Goal: Task Accomplishment & Management: Use online tool/utility

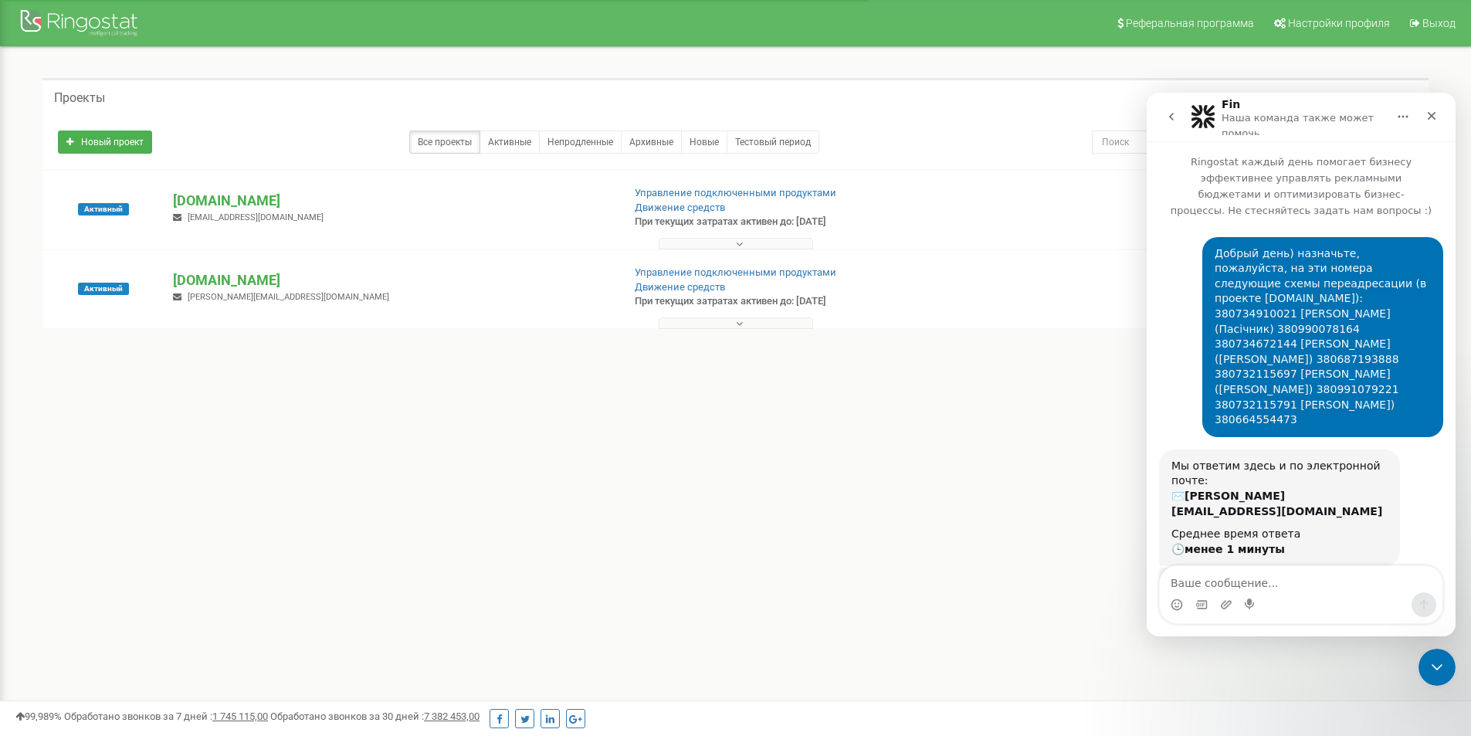
scroll to position [767, 0]
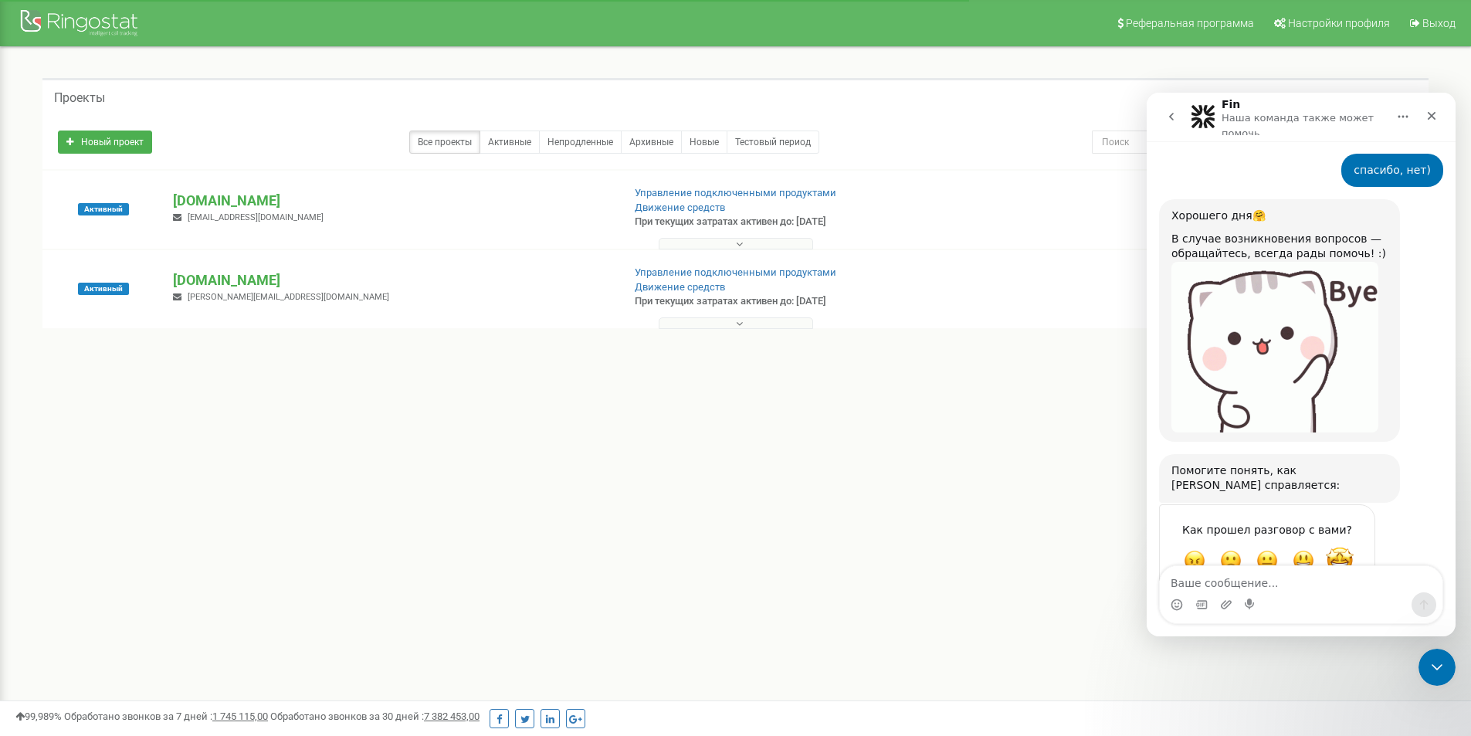
click at [1347, 547] on span "Великолепно" at bounding box center [1340, 561] width 28 height 28
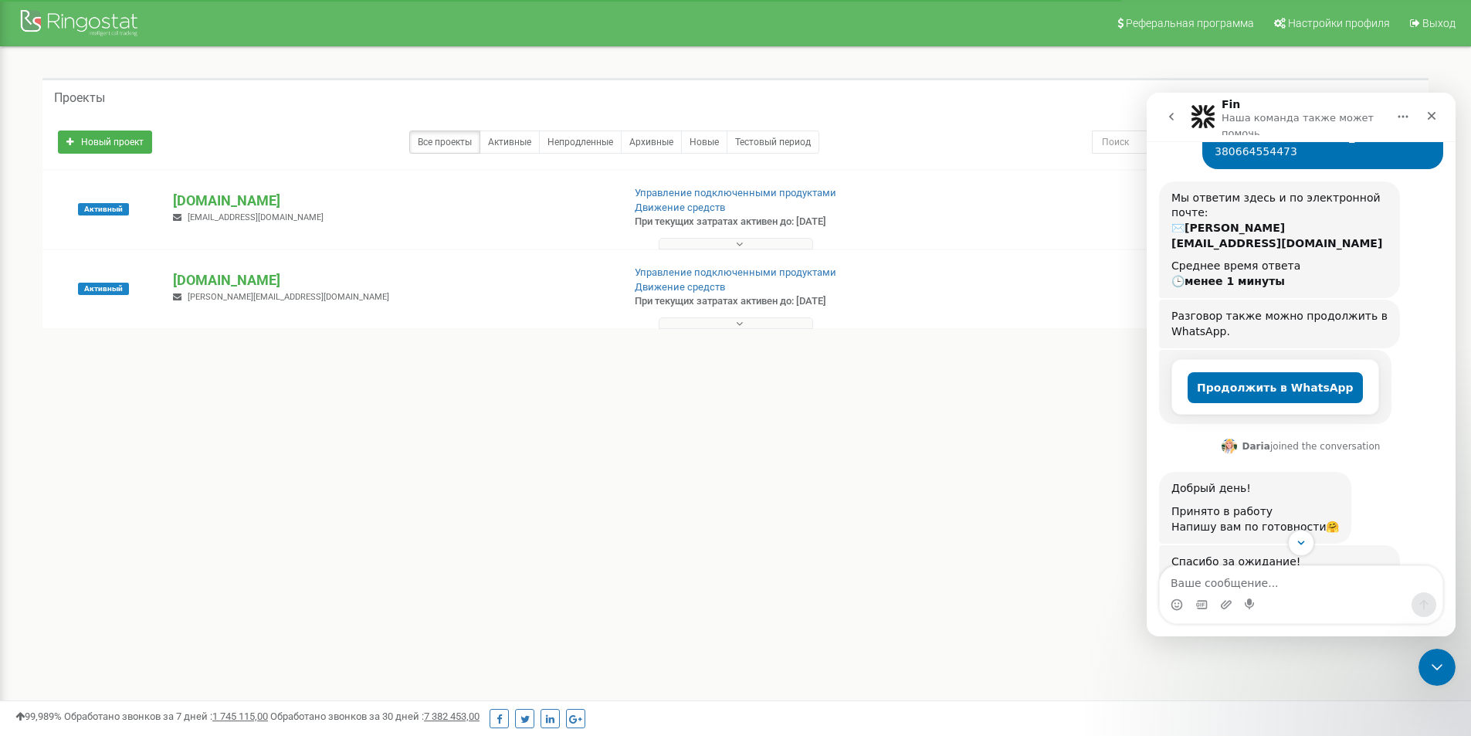
scroll to position [0, 0]
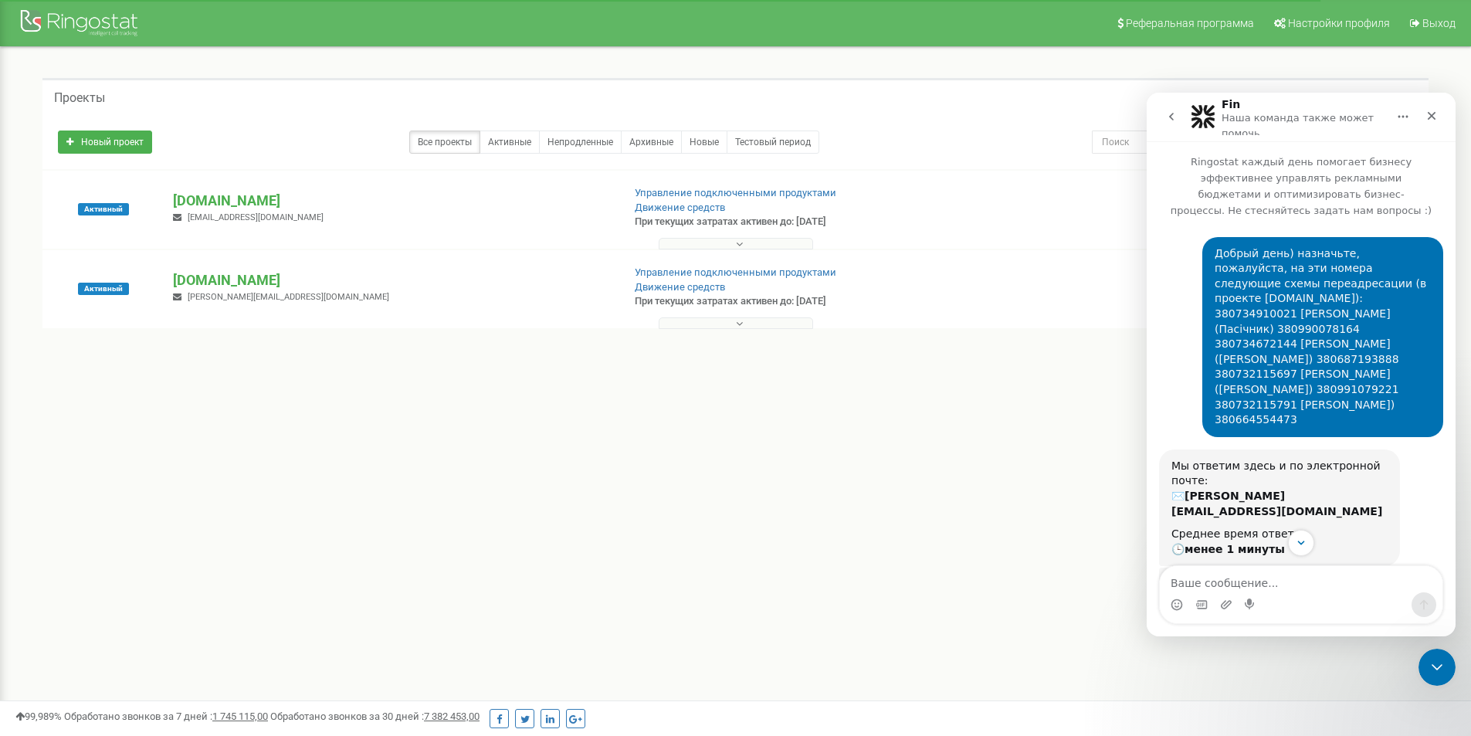
click at [1161, 115] on button "go back" at bounding box center [1171, 116] width 29 height 29
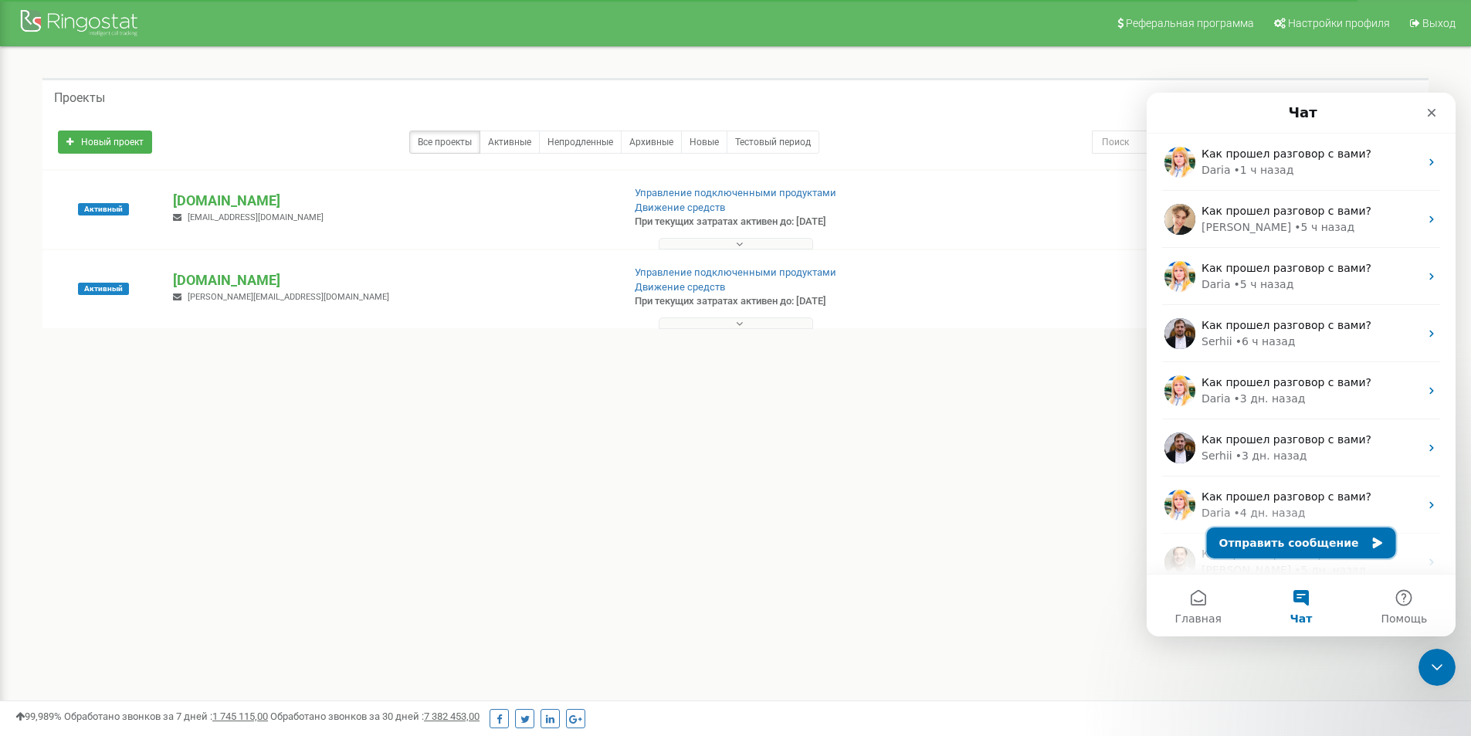
click at [1286, 536] on button "Отправить сообщение" at bounding box center [1301, 542] width 189 height 31
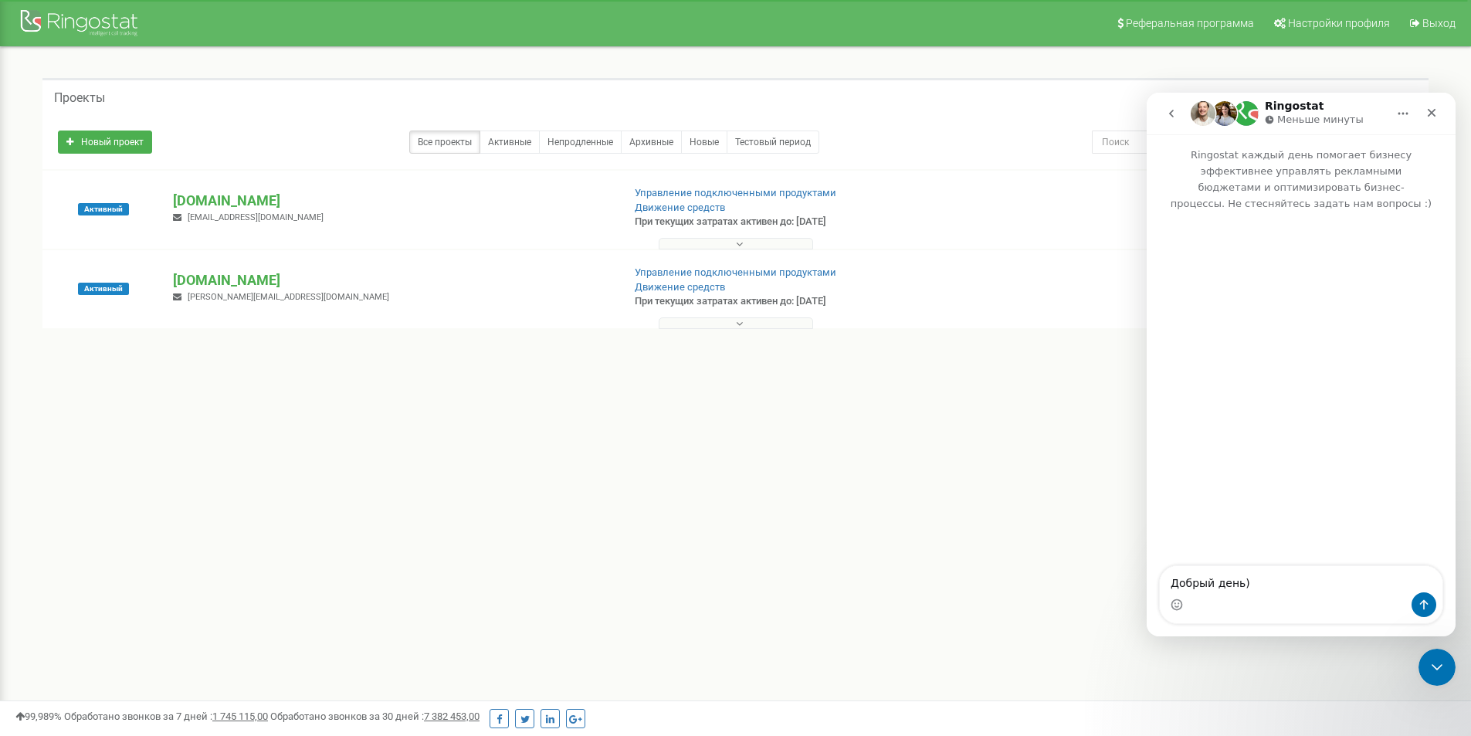
type textarea "Добрый день)"
drag, startPoint x: 1249, startPoint y: 590, endPoint x: 1093, endPoint y: 549, distance: 161.2
click at [1147, 549] on html "Ringostat Меньше минуты Ringostat каждый день помогает бизнесу эффективнее упра…" at bounding box center [1301, 365] width 309 height 544
click at [1164, 111] on button "go back" at bounding box center [1171, 113] width 29 height 29
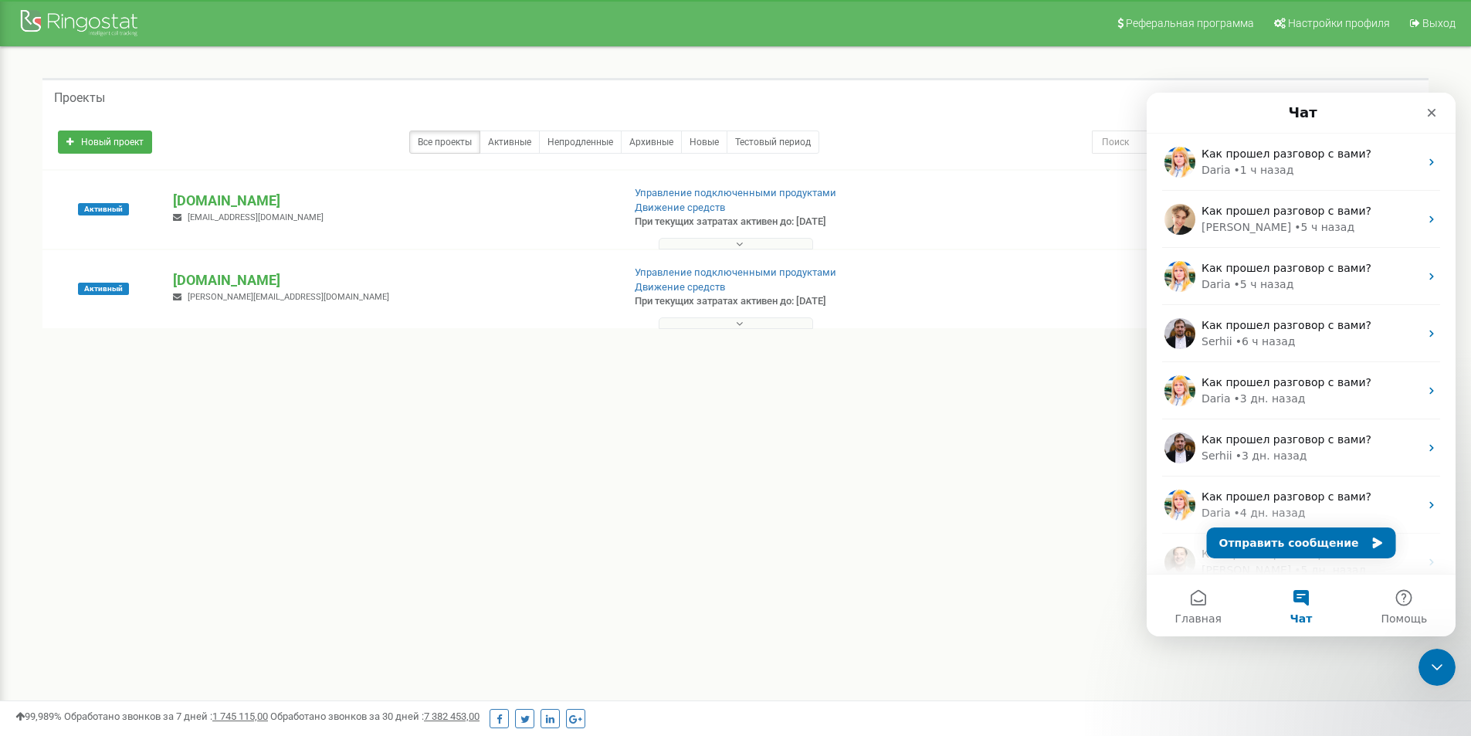
click at [252, 187] on div "Активный thecapitallichka.com v.gordenko1994@gmail.com Управление подключенными…" at bounding box center [735, 217] width 1378 height 62
click at [260, 191] on p "[DOMAIN_NAME]" at bounding box center [391, 201] width 436 height 20
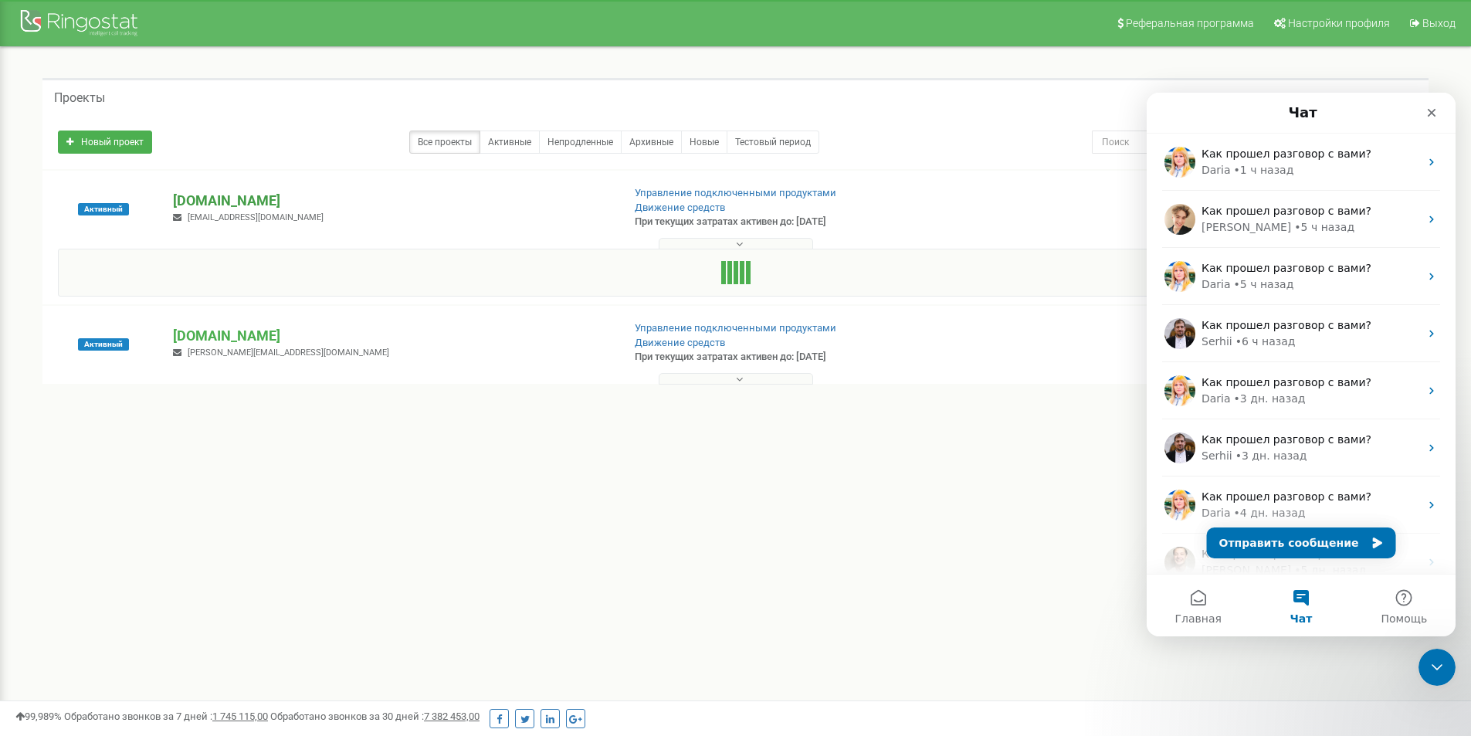
click at [208, 198] on p "[DOMAIN_NAME]" at bounding box center [391, 201] width 436 height 20
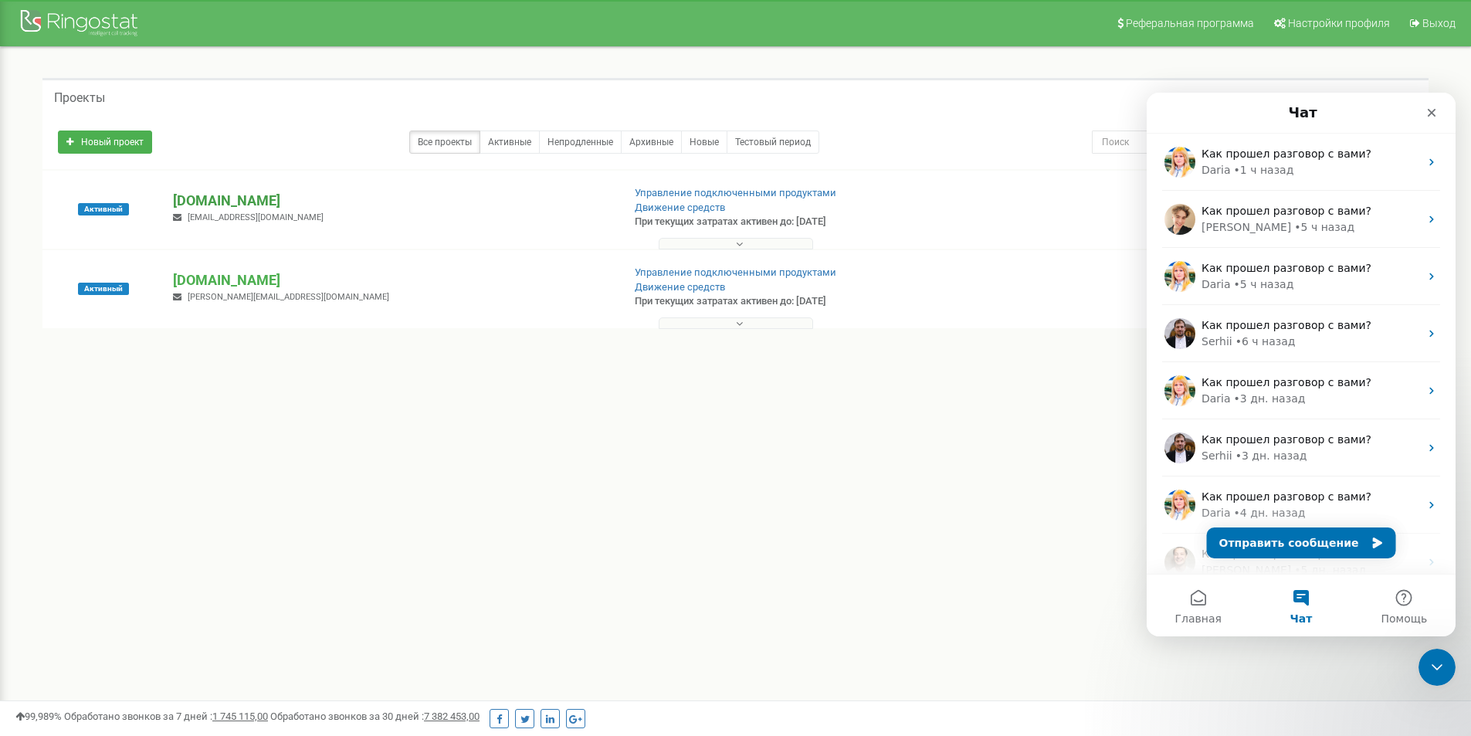
click at [208, 198] on p "[DOMAIN_NAME]" at bounding box center [391, 201] width 436 height 20
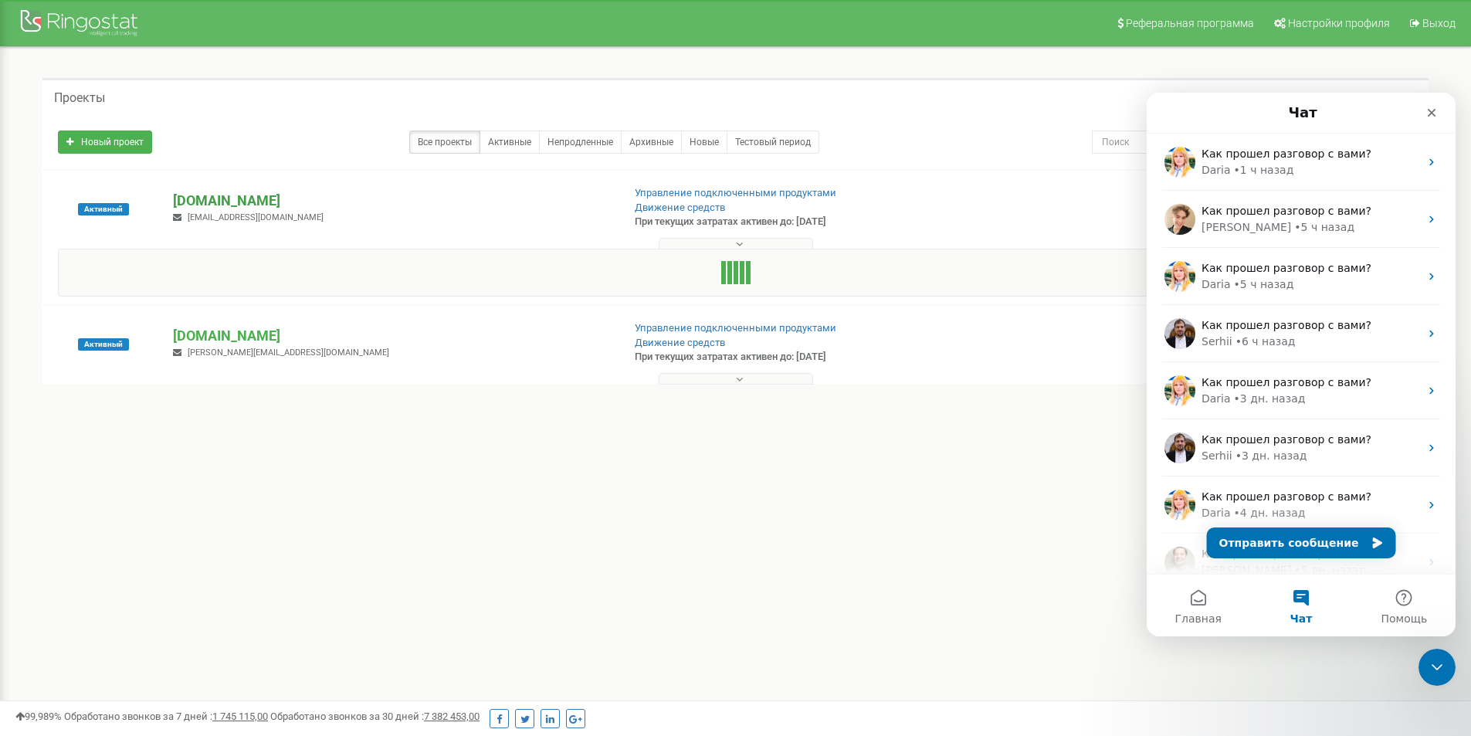
click at [216, 201] on p "[DOMAIN_NAME]" at bounding box center [391, 201] width 436 height 20
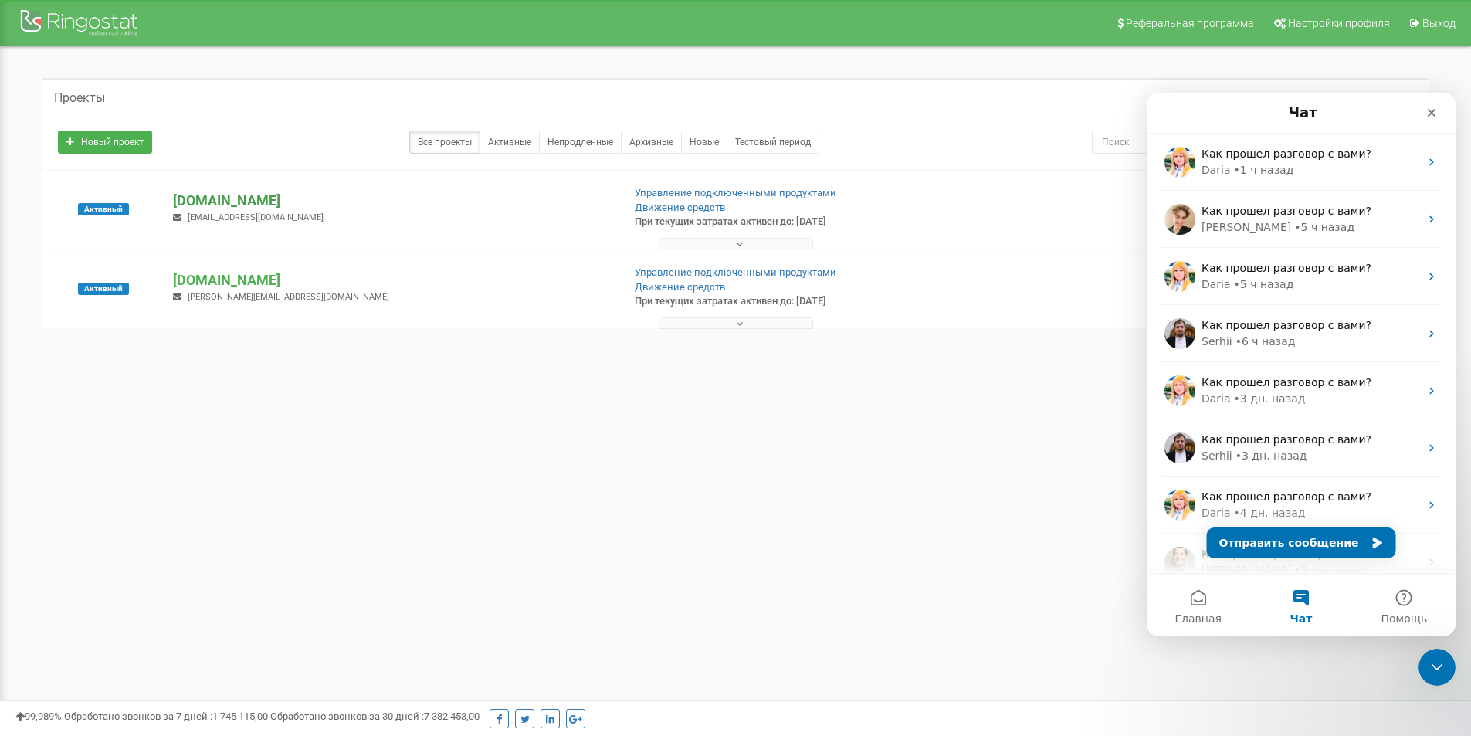
click at [216, 201] on p "[DOMAIN_NAME]" at bounding box center [391, 201] width 436 height 20
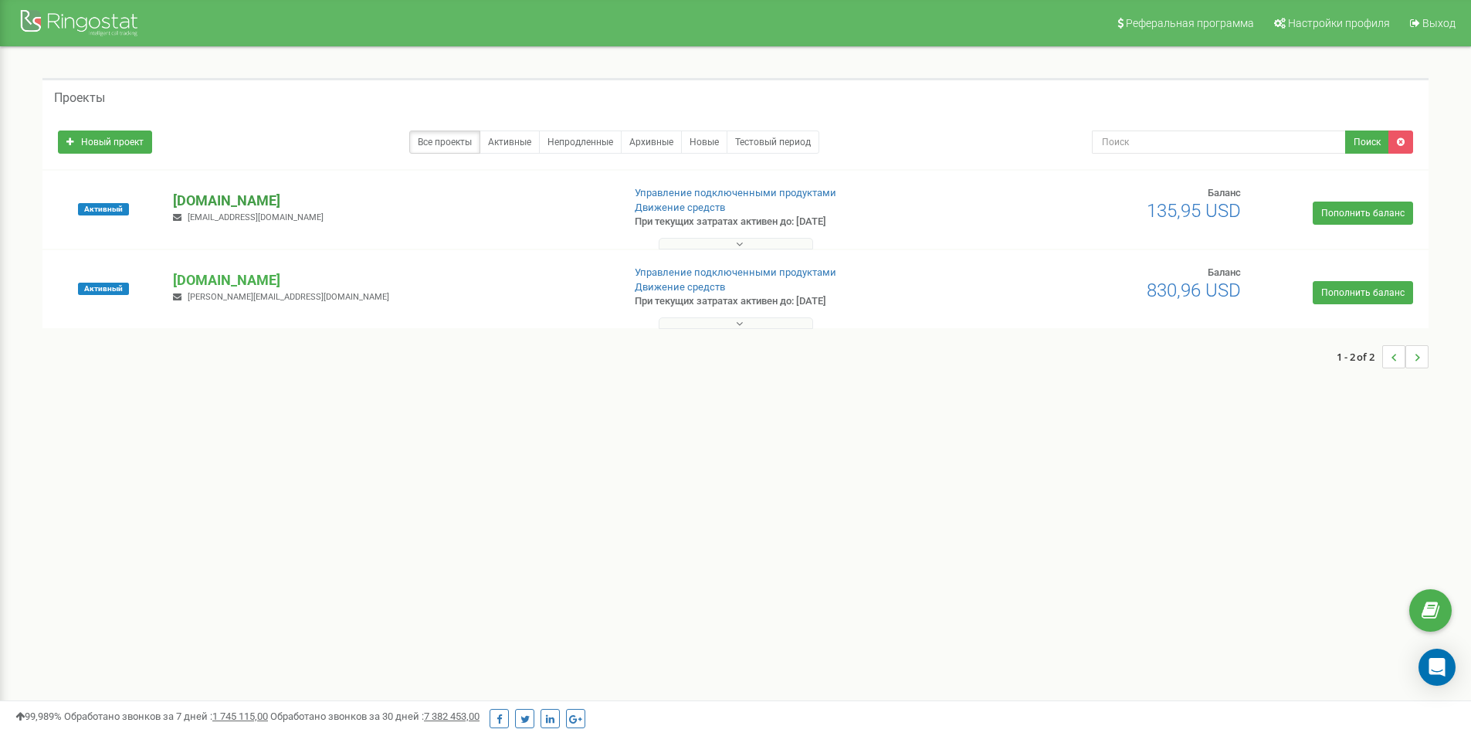
click at [218, 203] on p "[DOMAIN_NAME]" at bounding box center [391, 201] width 436 height 20
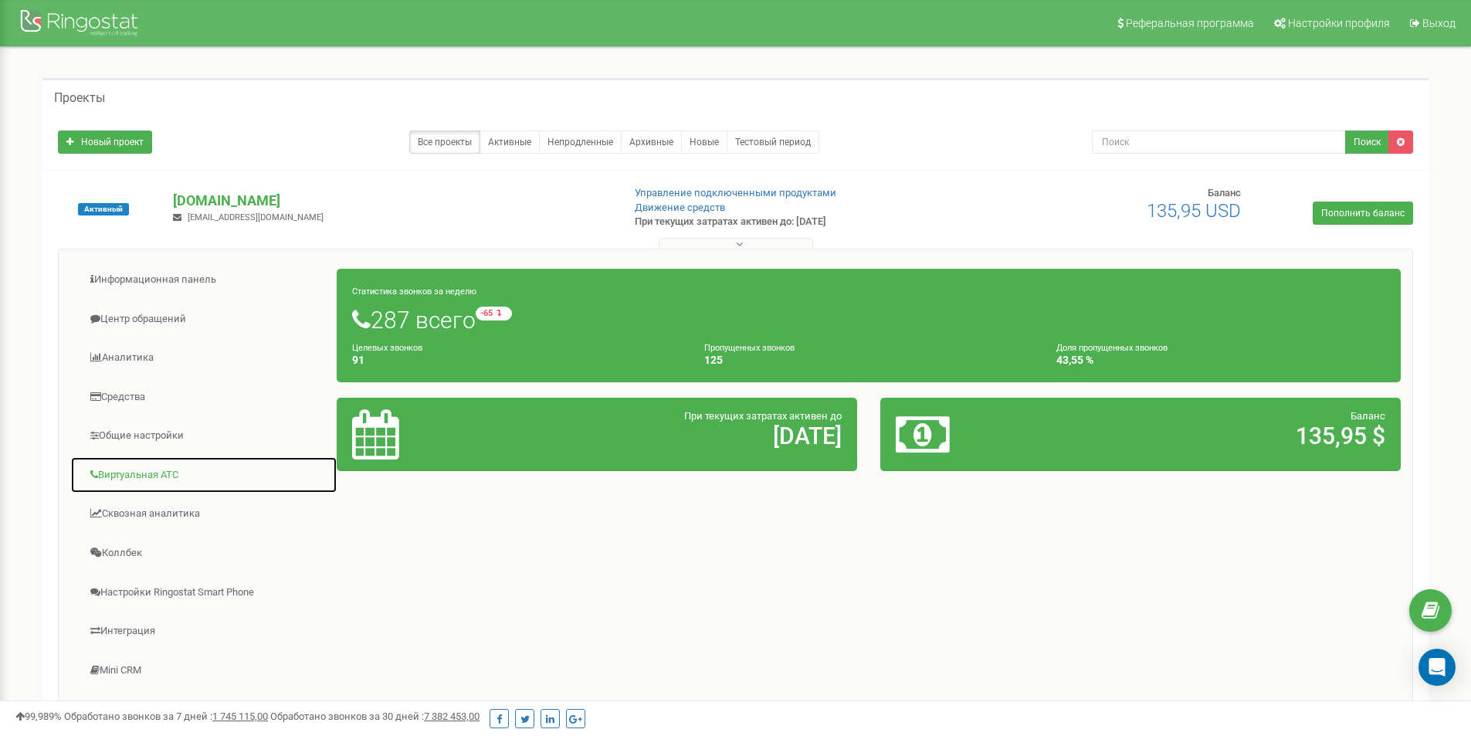
click at [152, 464] on link "Виртуальная АТС" at bounding box center [203, 475] width 267 height 38
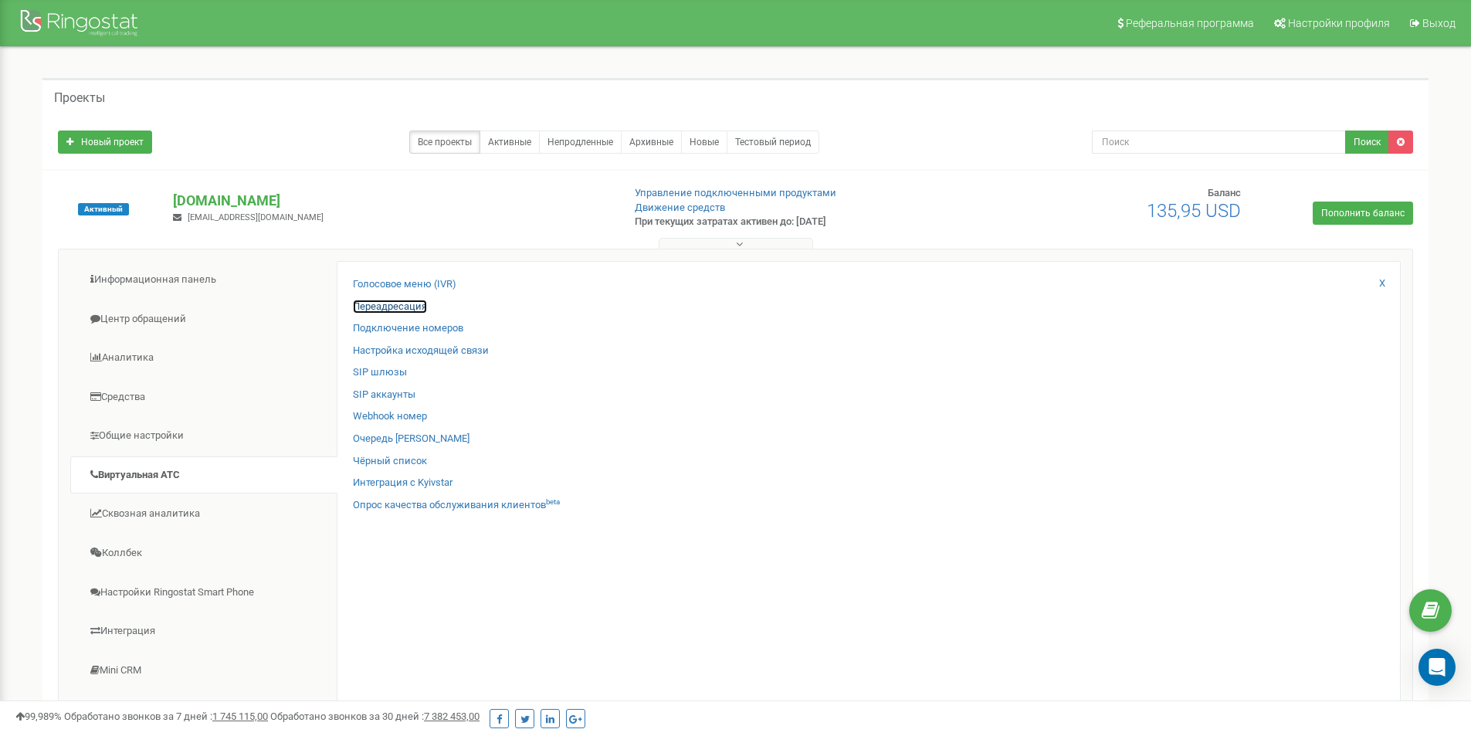
click at [382, 300] on link "Переадресация" at bounding box center [390, 307] width 74 height 15
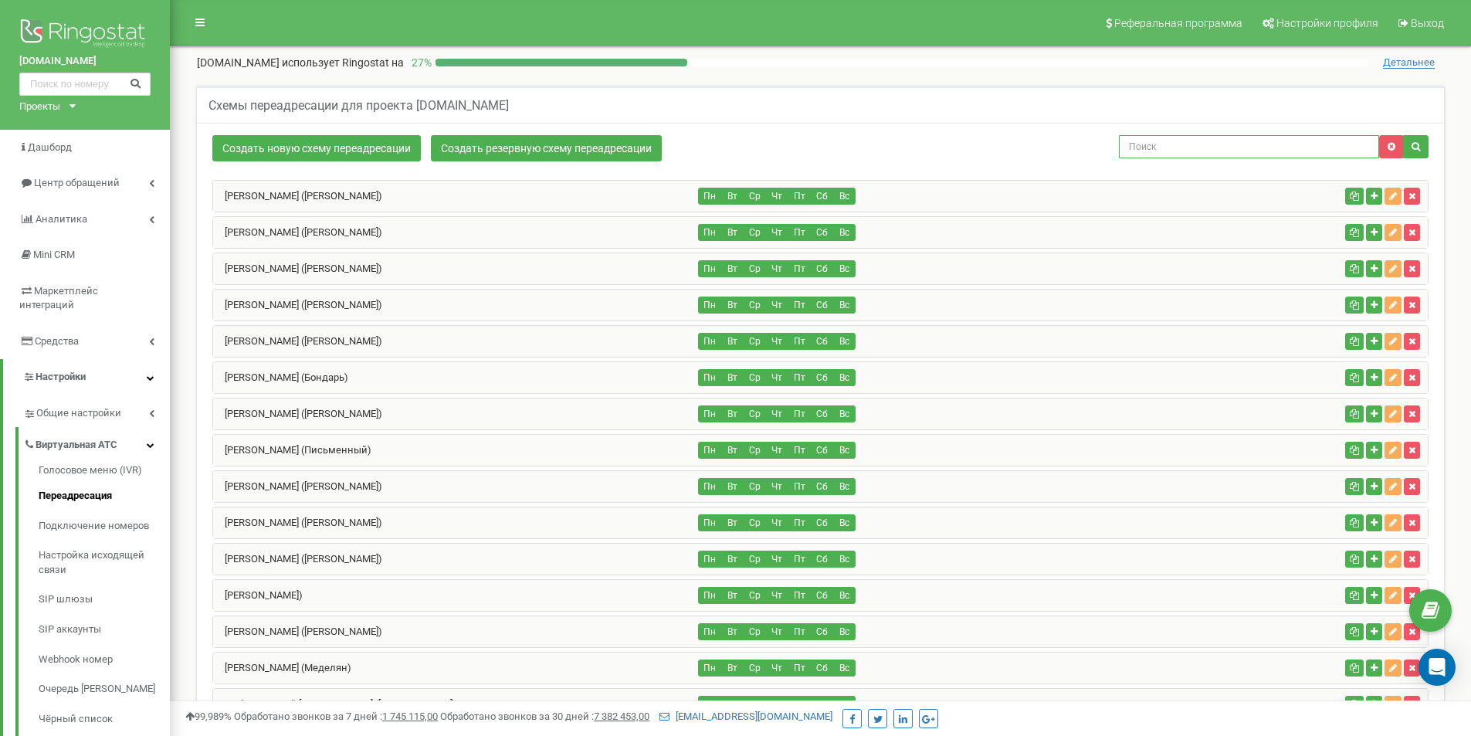
click at [1216, 146] on input "text" at bounding box center [1249, 146] width 260 height 23
paste input "380738198966"
type input "380738198966"
click at [1422, 142] on button "button" at bounding box center [1415, 146] width 25 height 23
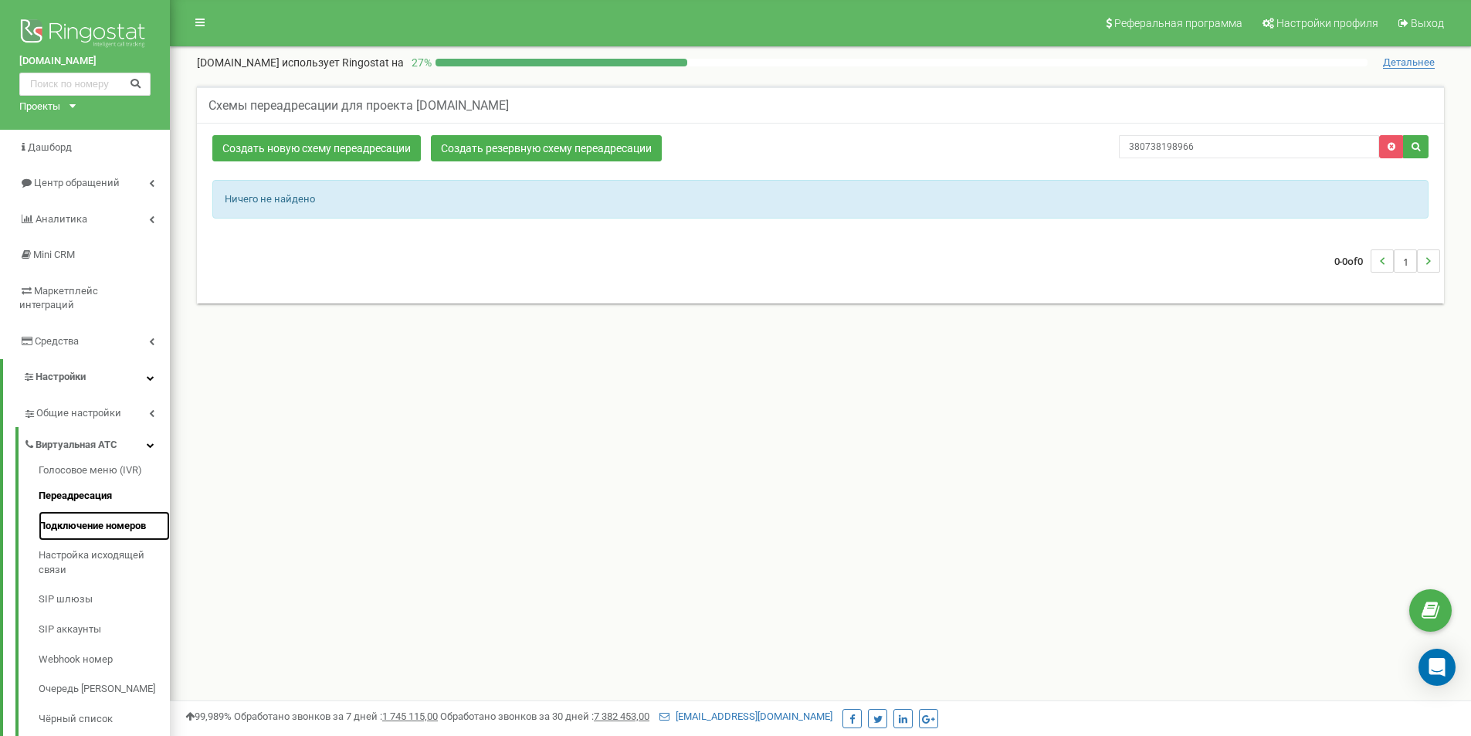
click at [80, 511] on link "Подключение номеров" at bounding box center [104, 526] width 131 height 30
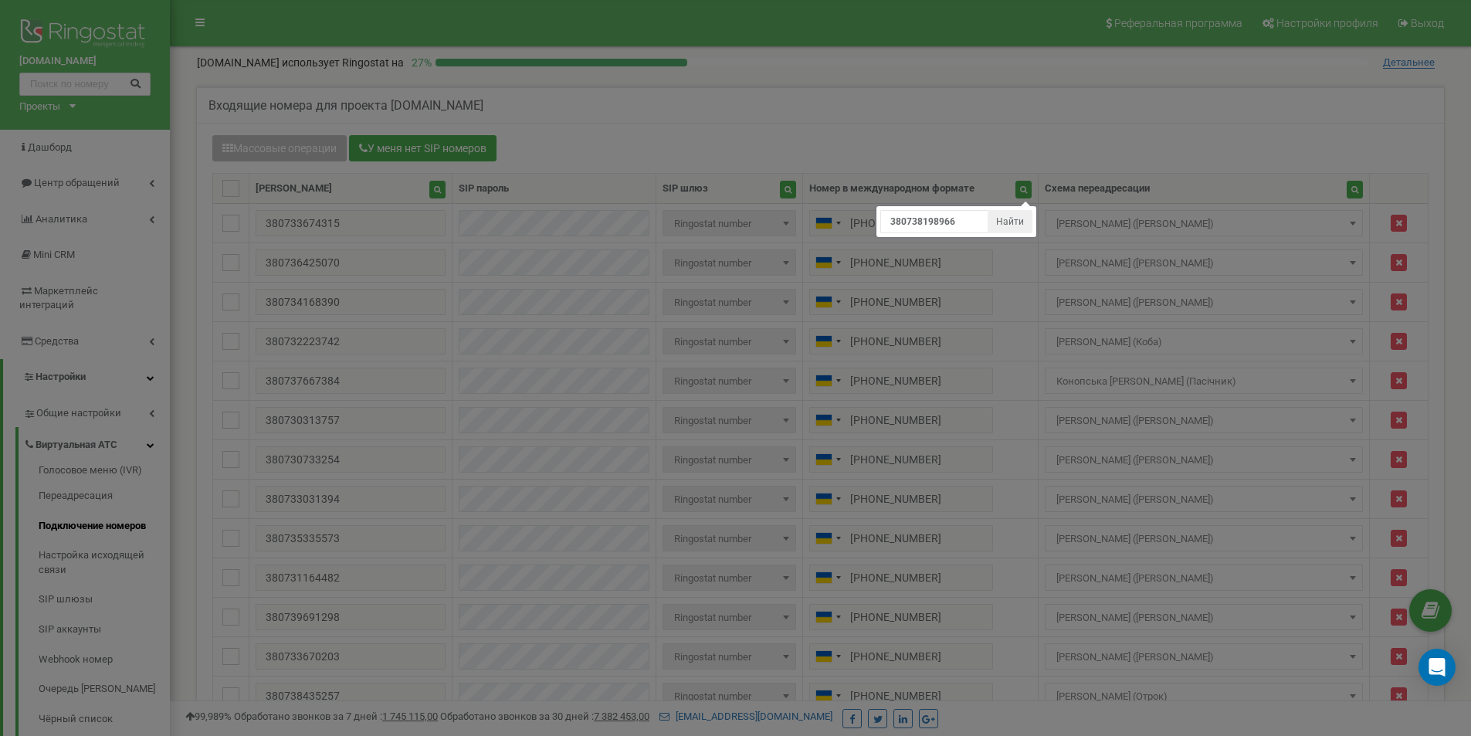
click at [1032, 213] on button "Найти" at bounding box center [1010, 221] width 45 height 23
